Goal: Check status: Check status

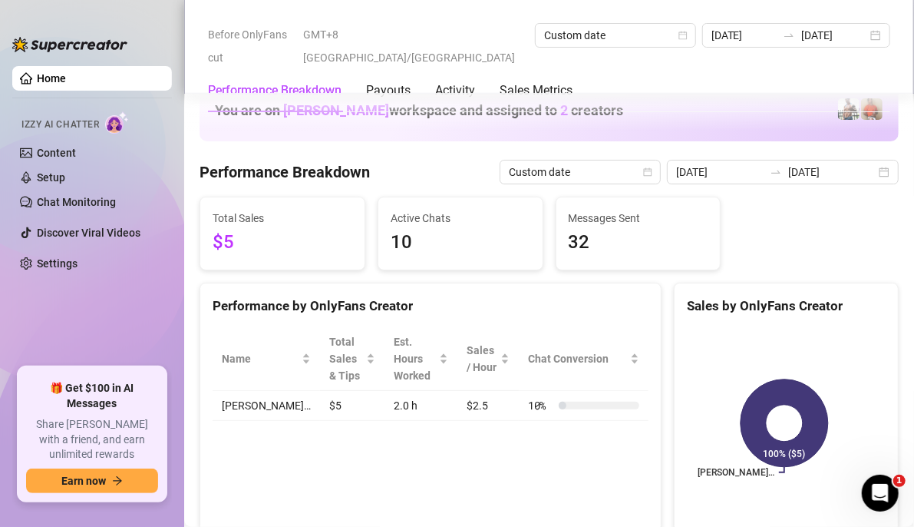
scroll to position [2314, 0]
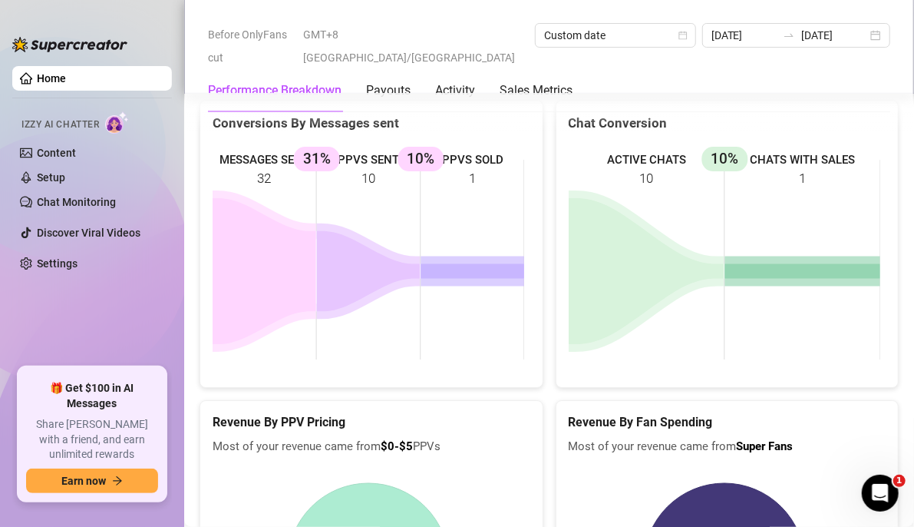
click at [874, 69] on div "Performance Breakdown Payouts Activity Sales Metrics" at bounding box center [549, 90] width 683 height 43
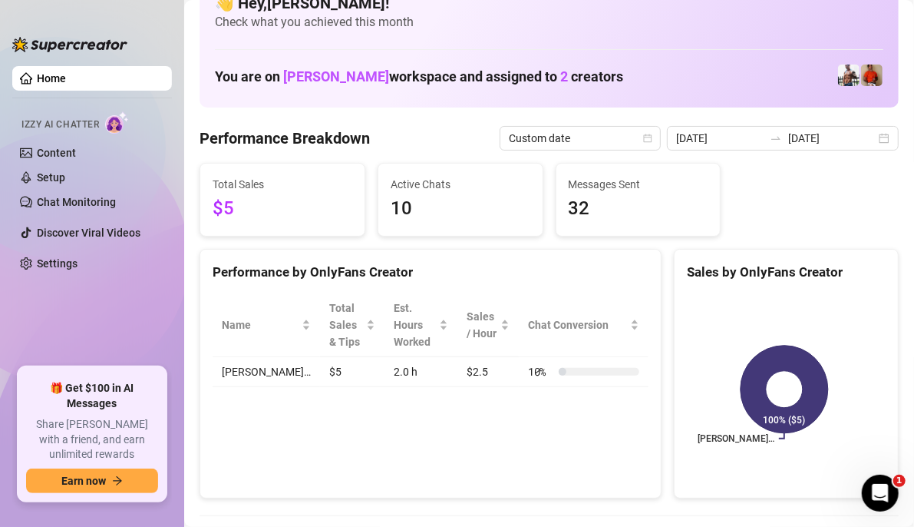
scroll to position [5, 0]
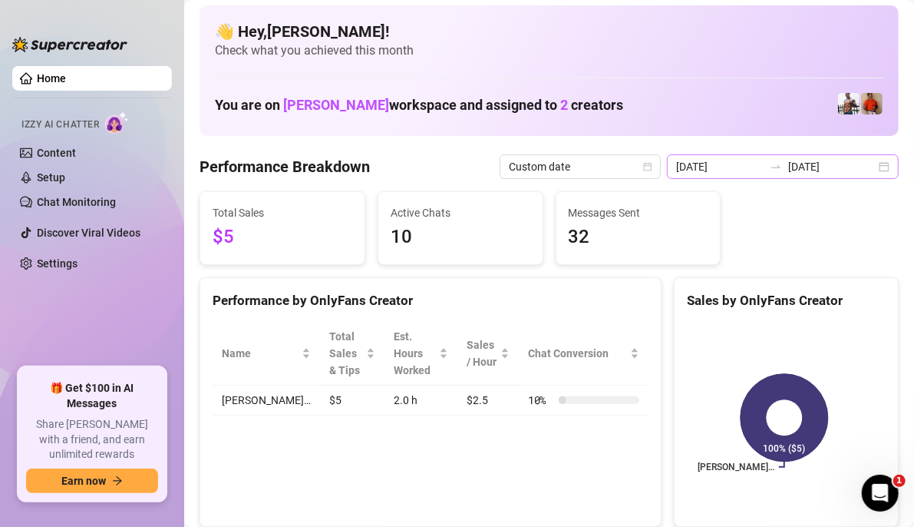
click at [875, 170] on div "[DATE] [DATE]" at bounding box center [783, 166] width 232 height 25
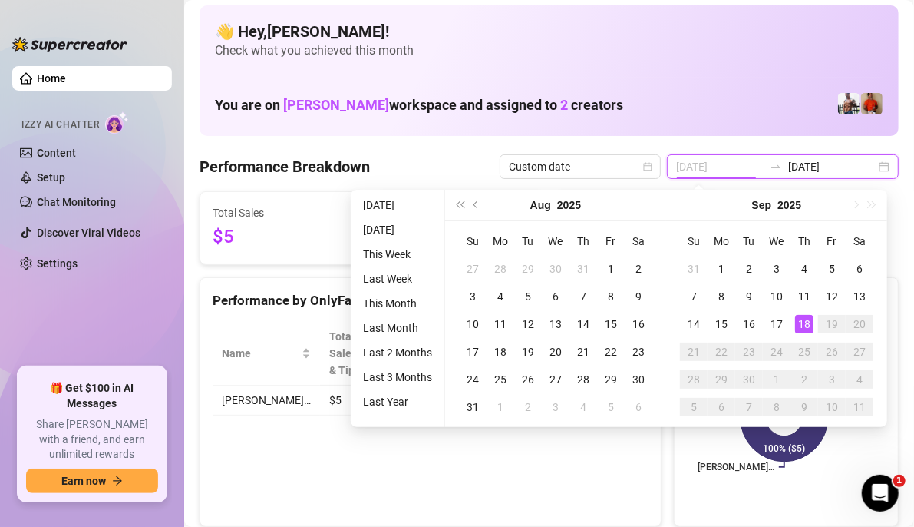
type input "[DATE]"
click at [802, 326] on div "18" at bounding box center [804, 324] width 18 height 18
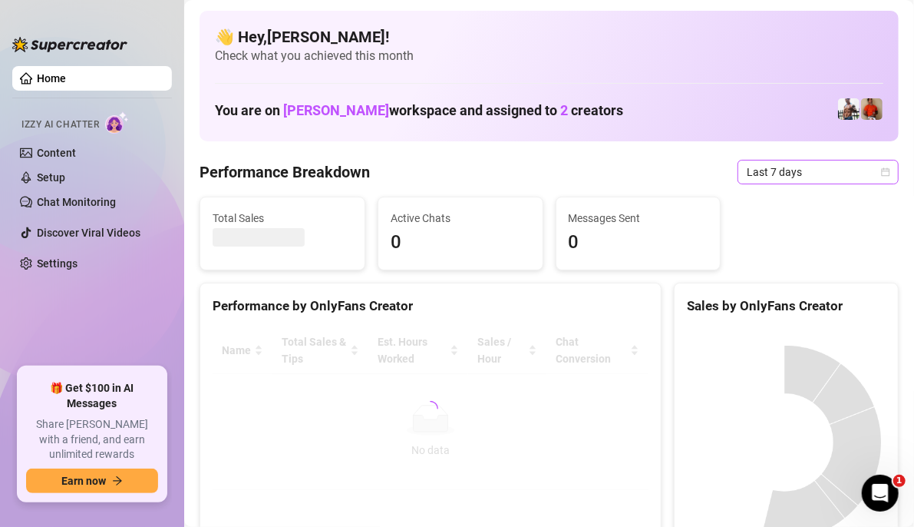
click at [882, 175] on icon "calendar" at bounding box center [886, 171] width 8 height 8
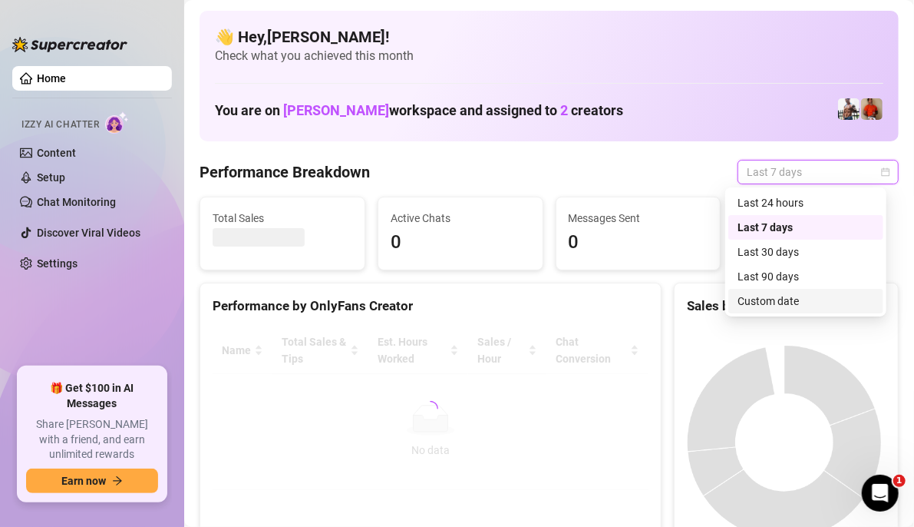
click at [763, 300] on div "Custom date" at bounding box center [806, 301] width 137 height 17
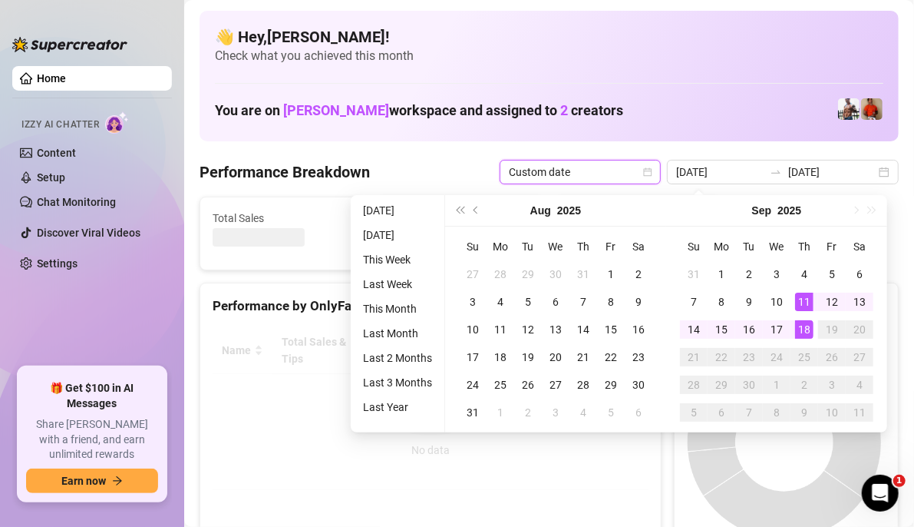
click at [805, 332] on div "18" at bounding box center [804, 329] width 18 height 18
type input "[DATE]"
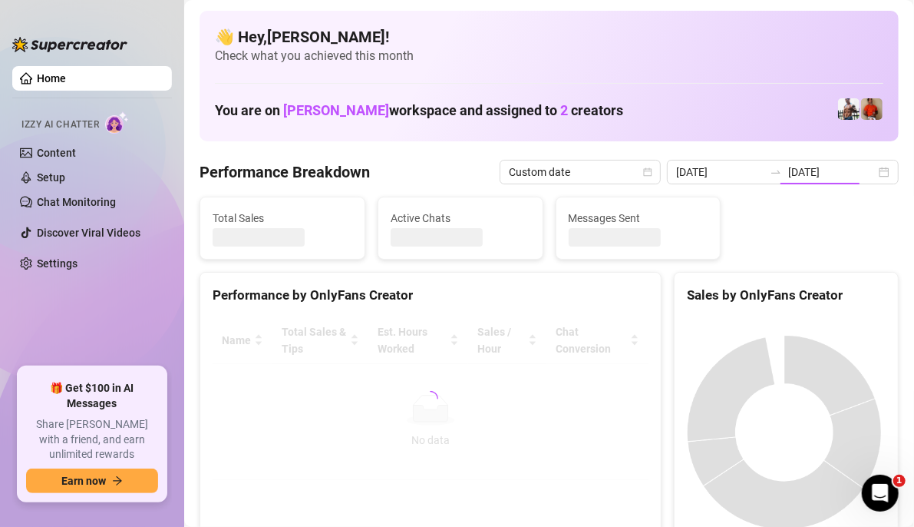
type input "[DATE]"
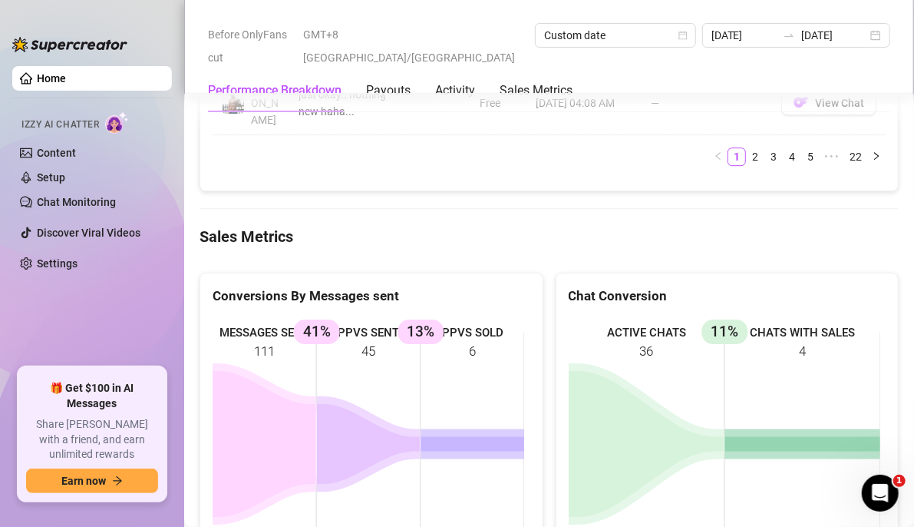
scroll to position [2135, 0]
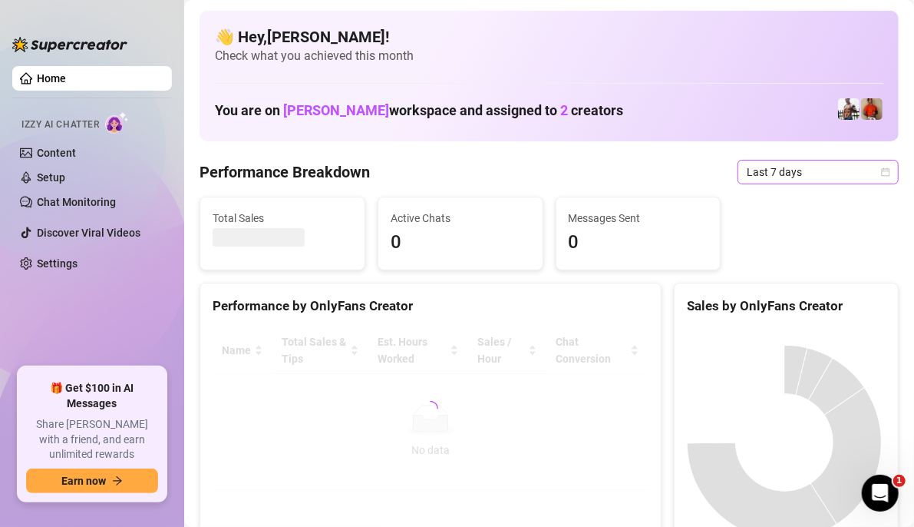
click at [882, 174] on div "Last 7 days" at bounding box center [818, 172] width 161 height 25
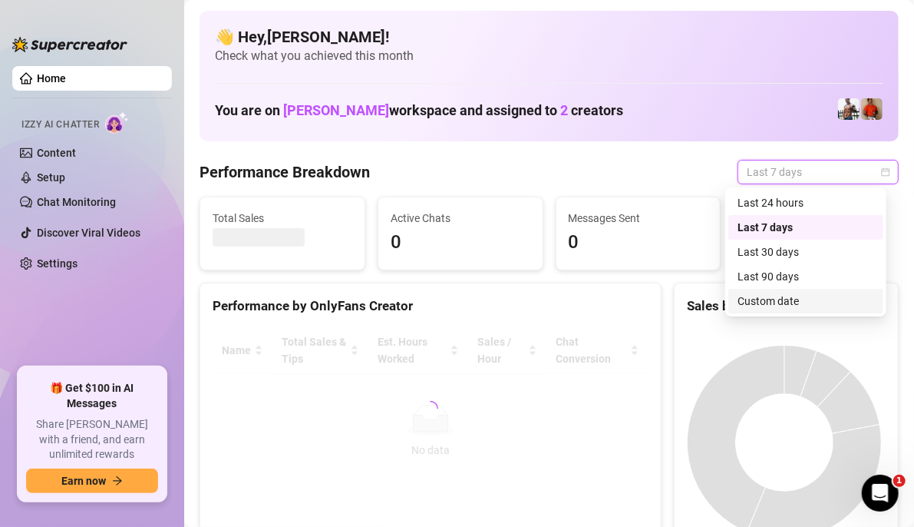
click at [780, 296] on div "Custom date" at bounding box center [806, 301] width 137 height 17
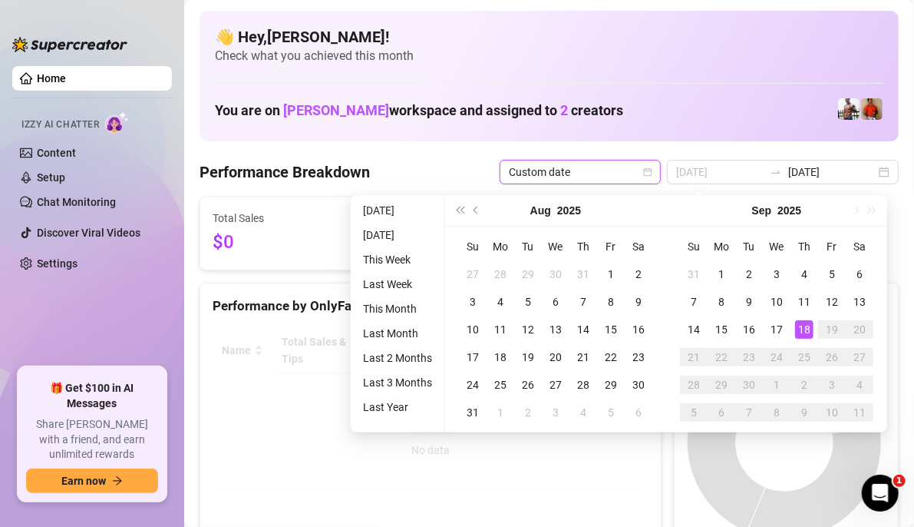
type input "[DATE]"
click at [805, 329] on div "18" at bounding box center [804, 329] width 18 height 18
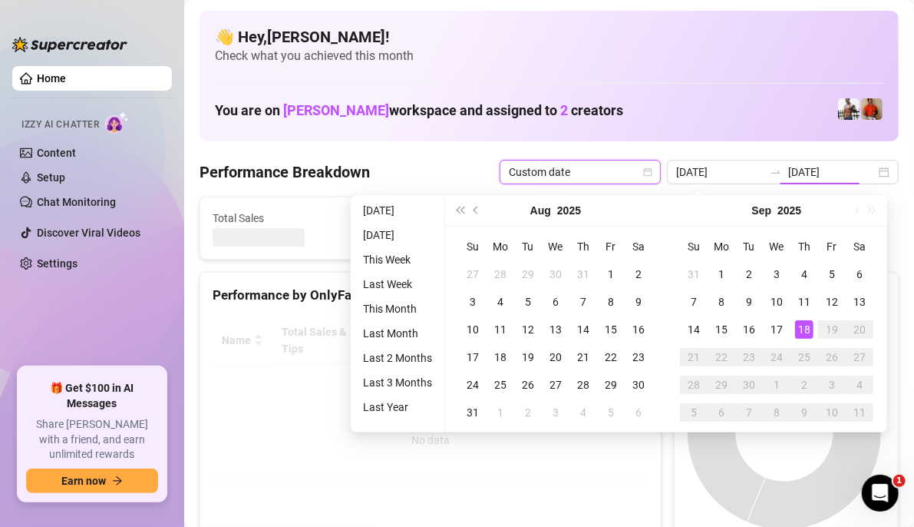
type input "[DATE]"
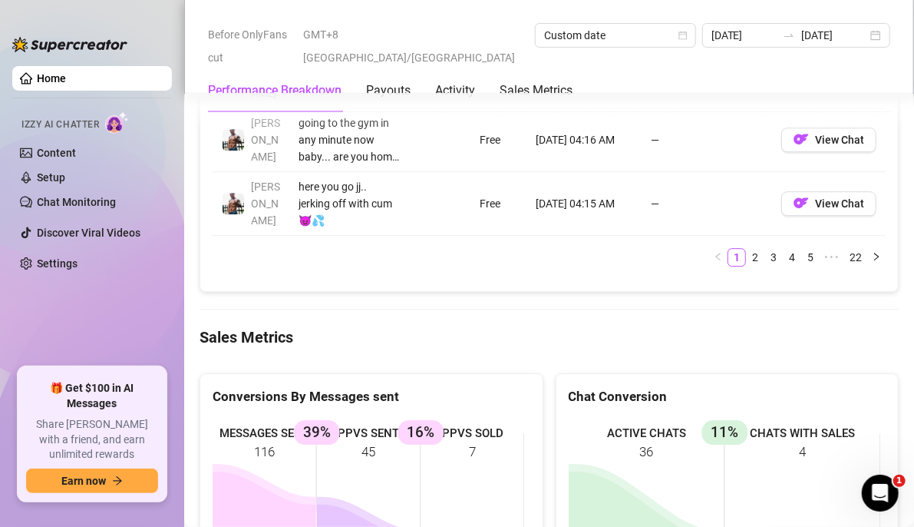
scroll to position [2049, 0]
